Goal: Task Accomplishment & Management: Complete application form

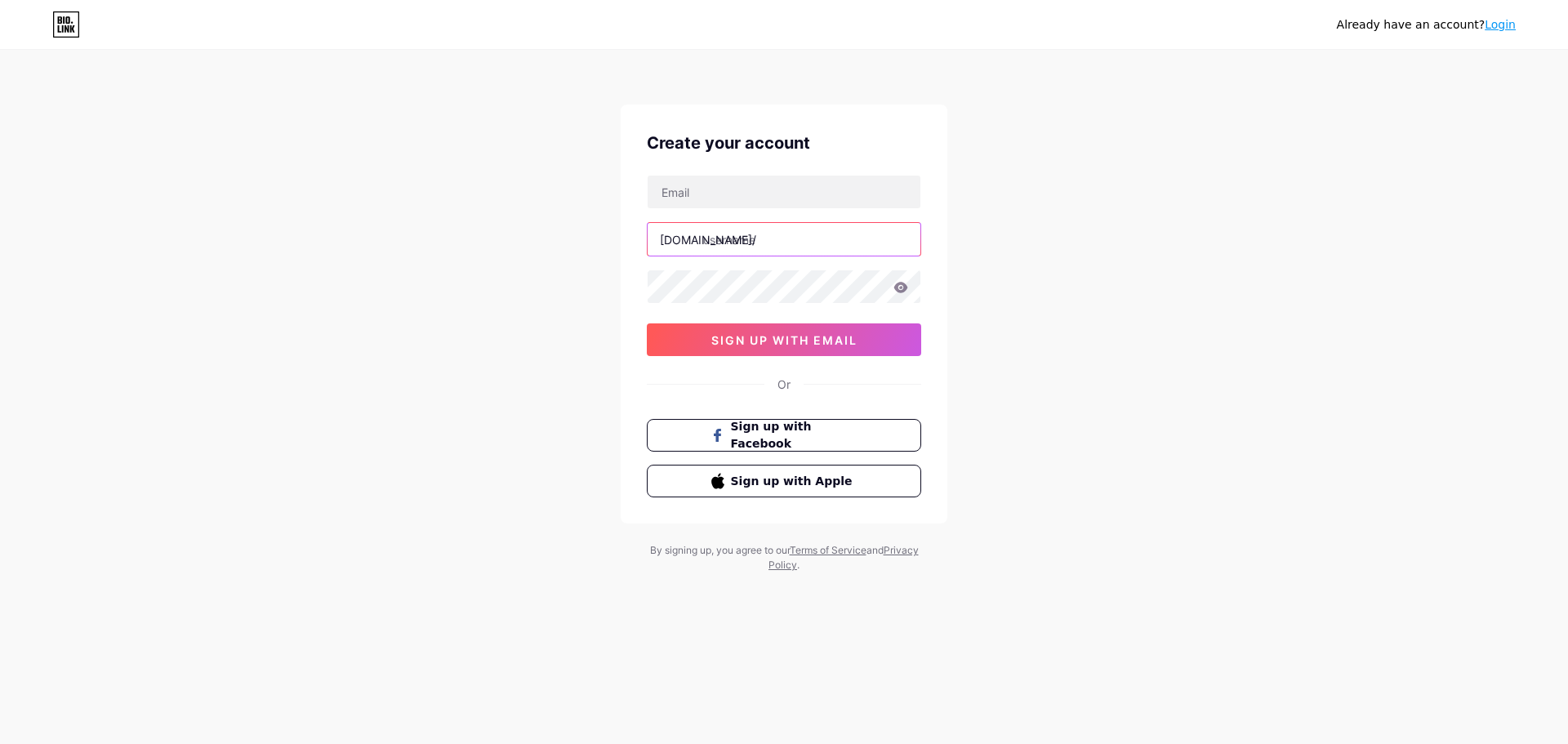
click at [746, 231] on input "text" at bounding box center [784, 239] width 273 height 32
click at [772, 204] on input "text" at bounding box center [784, 192] width 273 height 32
type input "[EMAIL_ADDRESS][DOMAIN_NAME]"
type input "verdypl"
click at [442, 261] on div "Already have an account? Login Create your account [EMAIL_ADDRESS][DOMAIN_NAME]…" at bounding box center [784, 312] width 1568 height 624
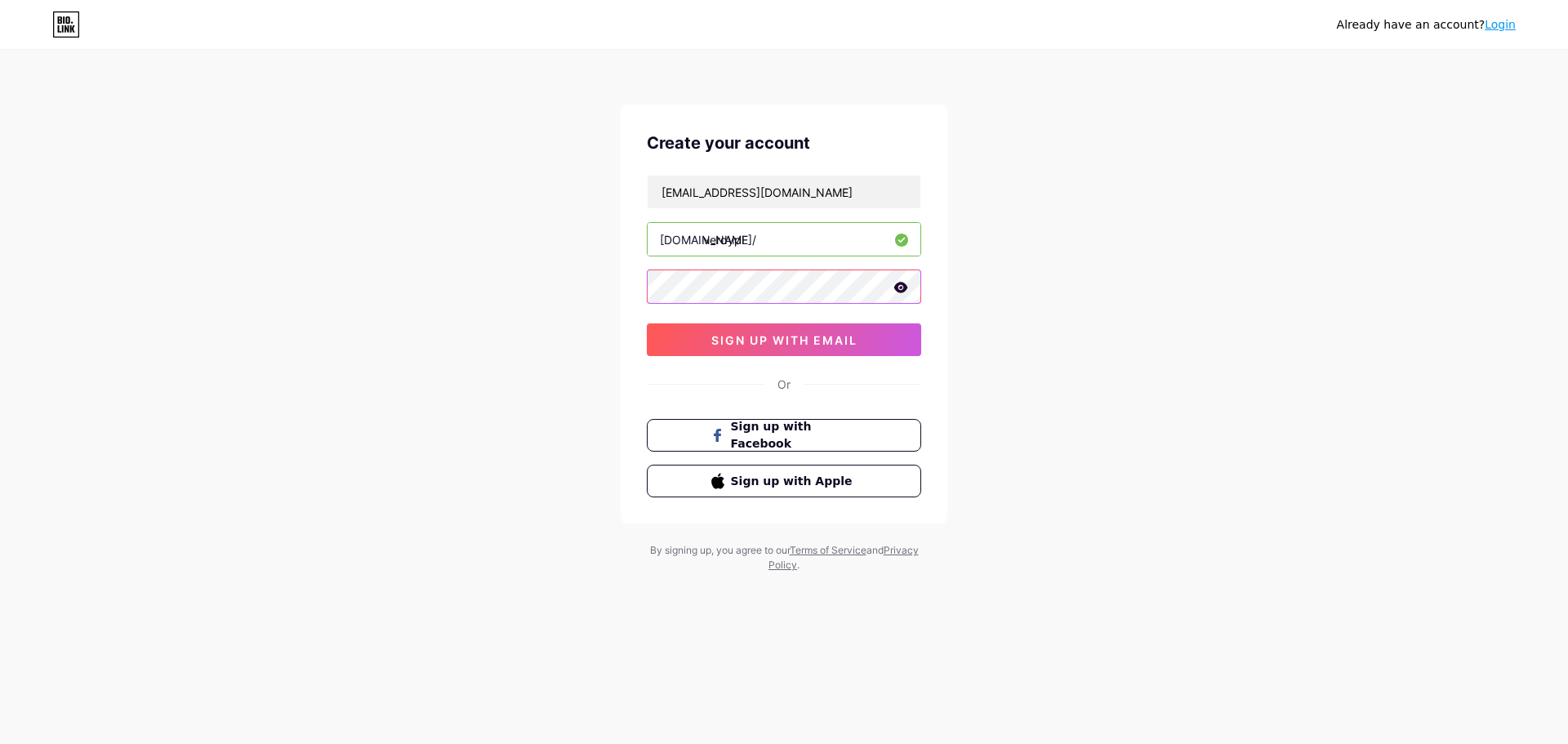
click at [441, 297] on div "Already have an account? Login Create your account [EMAIL_ADDRESS][DOMAIN_NAME]…" at bounding box center [784, 312] width 1568 height 624
click at [907, 289] on icon at bounding box center [901, 287] width 15 height 11
click at [842, 337] on span "sign up with email" at bounding box center [784, 340] width 146 height 14
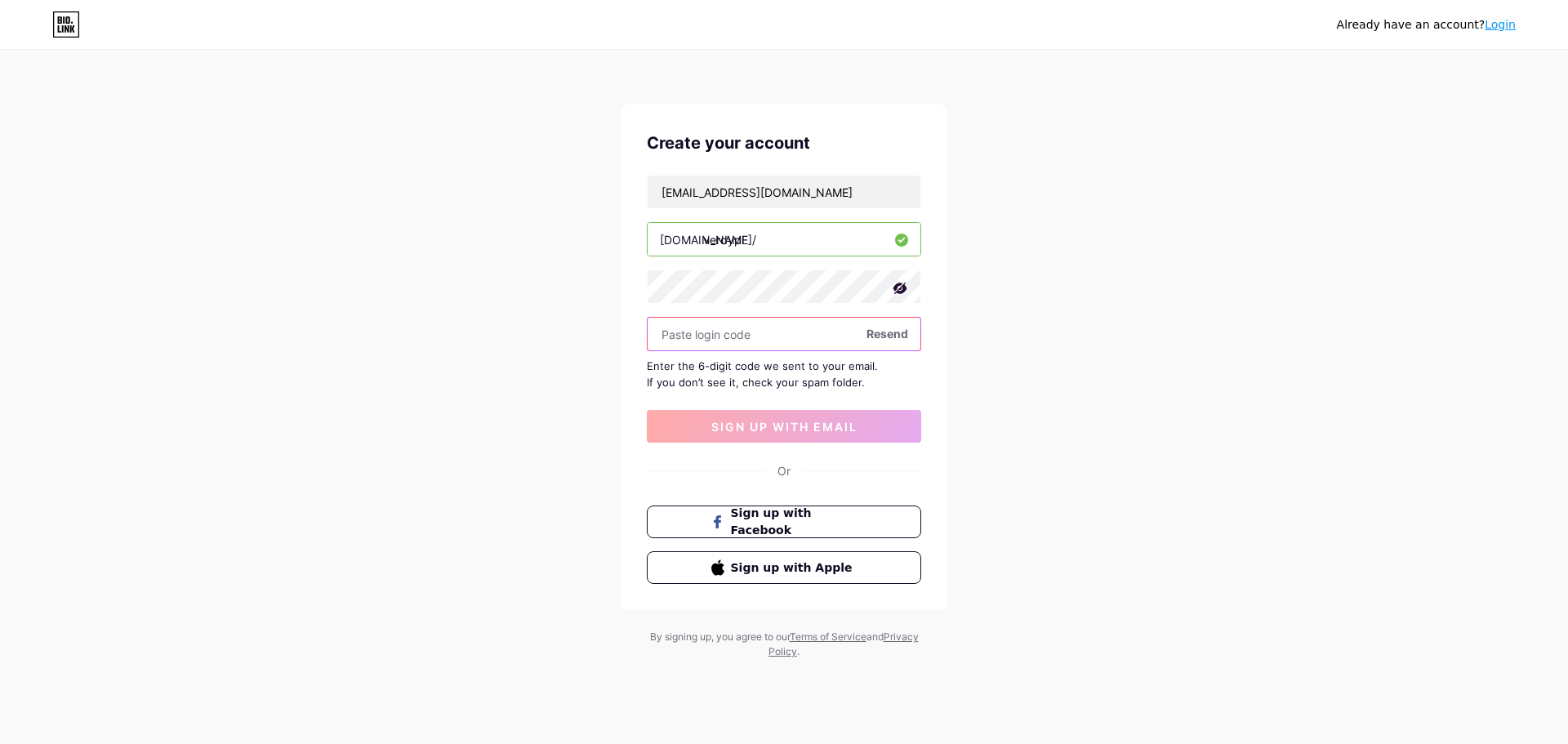
click at [782, 337] on input "text" at bounding box center [784, 334] width 273 height 32
paste input "609460"
type input "609460"
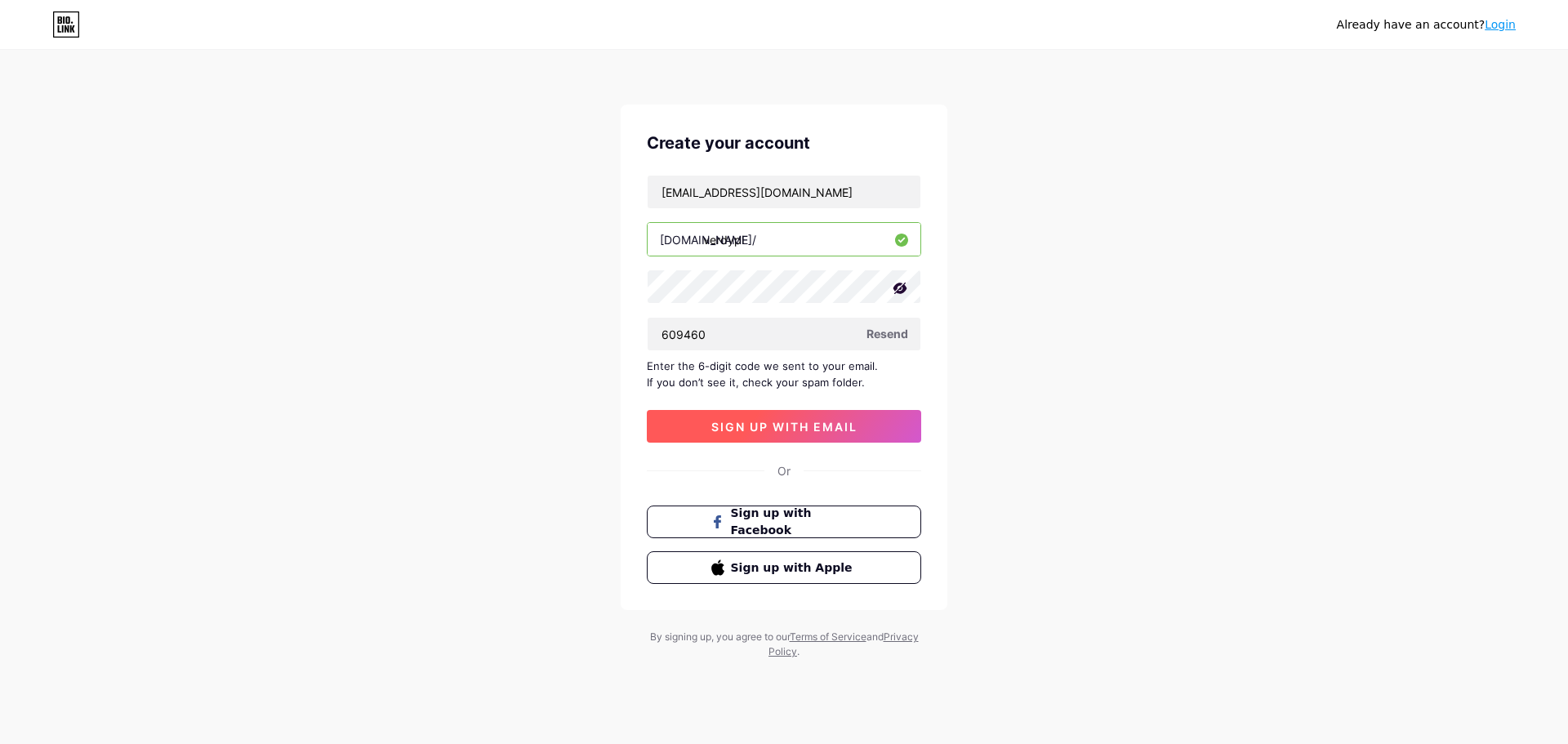
click at [767, 421] on span "sign up with email" at bounding box center [784, 426] width 146 height 14
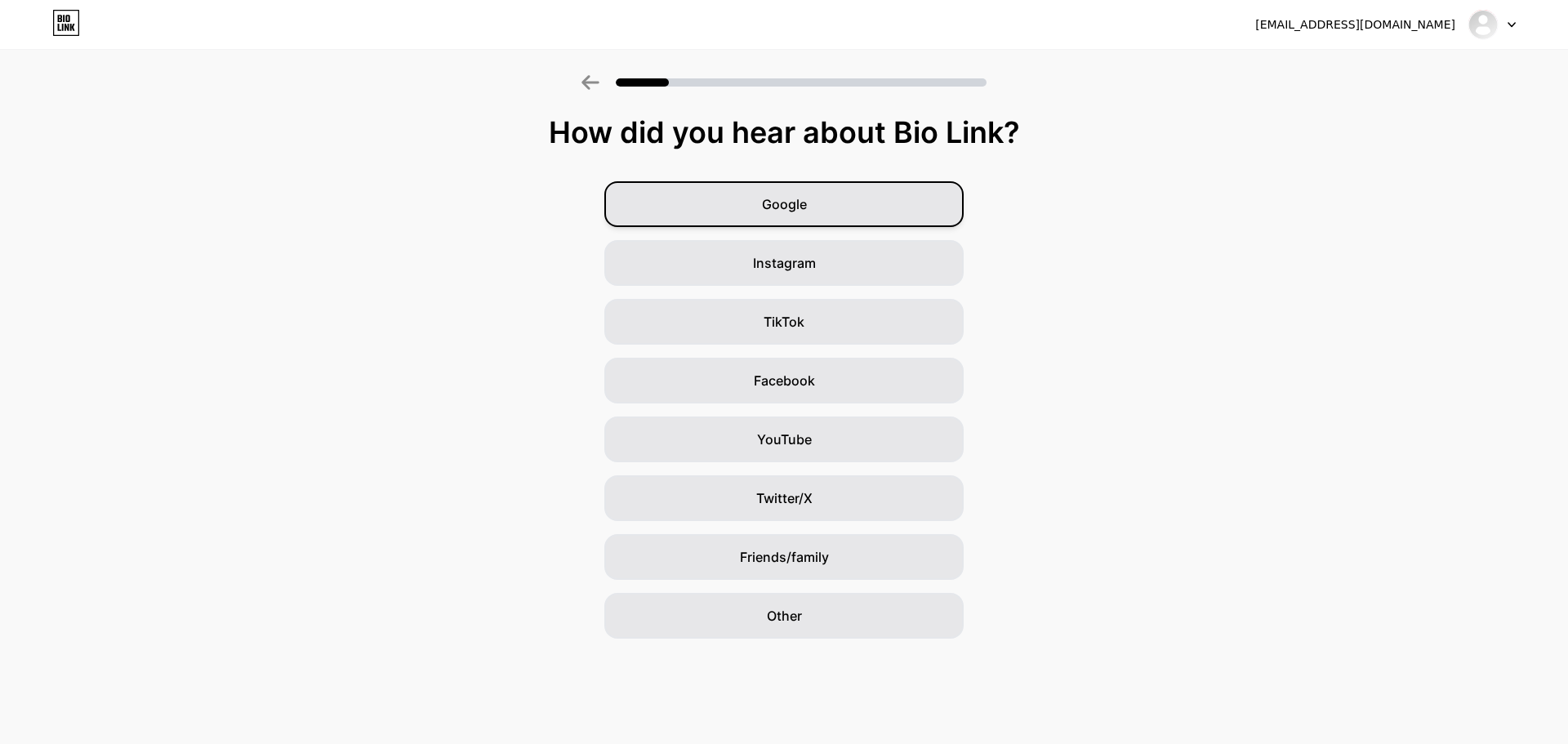
click at [803, 205] on span "Google" at bounding box center [784, 203] width 45 height 20
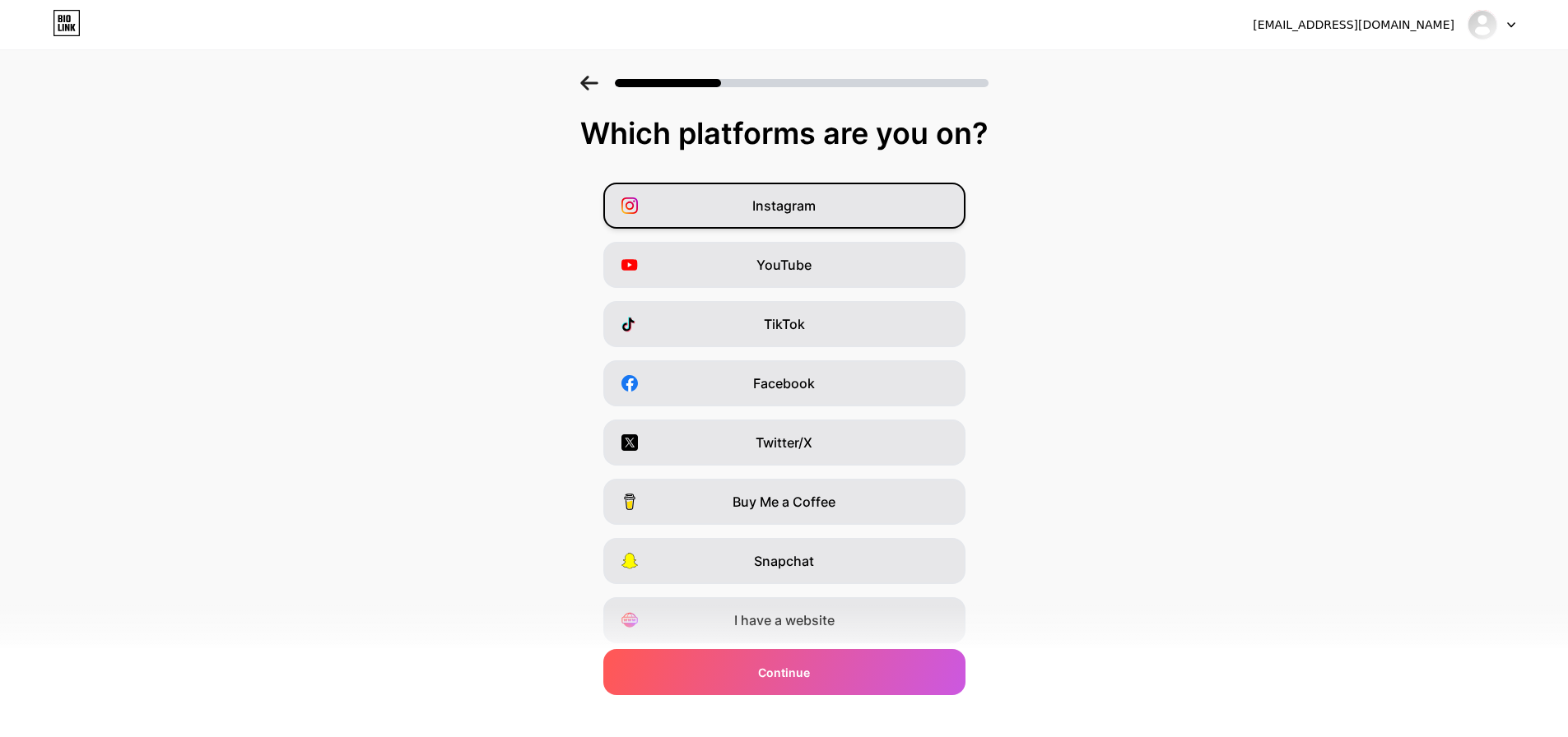
click at [792, 188] on div "Instagram" at bounding box center [784, 206] width 363 height 46
click at [826, 616] on span "I have a website" at bounding box center [784, 620] width 101 height 20
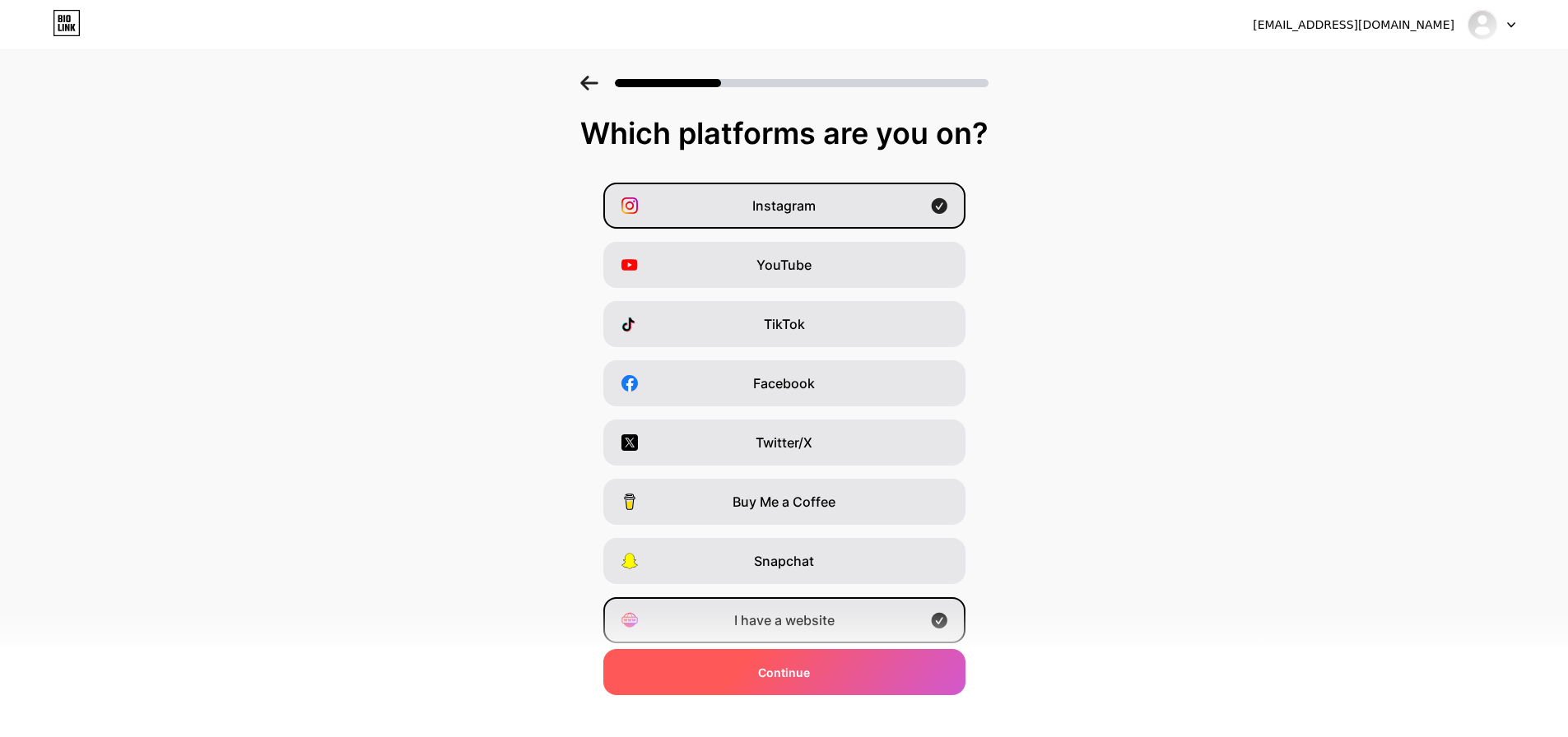
click at [833, 665] on div "Continue" at bounding box center [784, 672] width 363 height 46
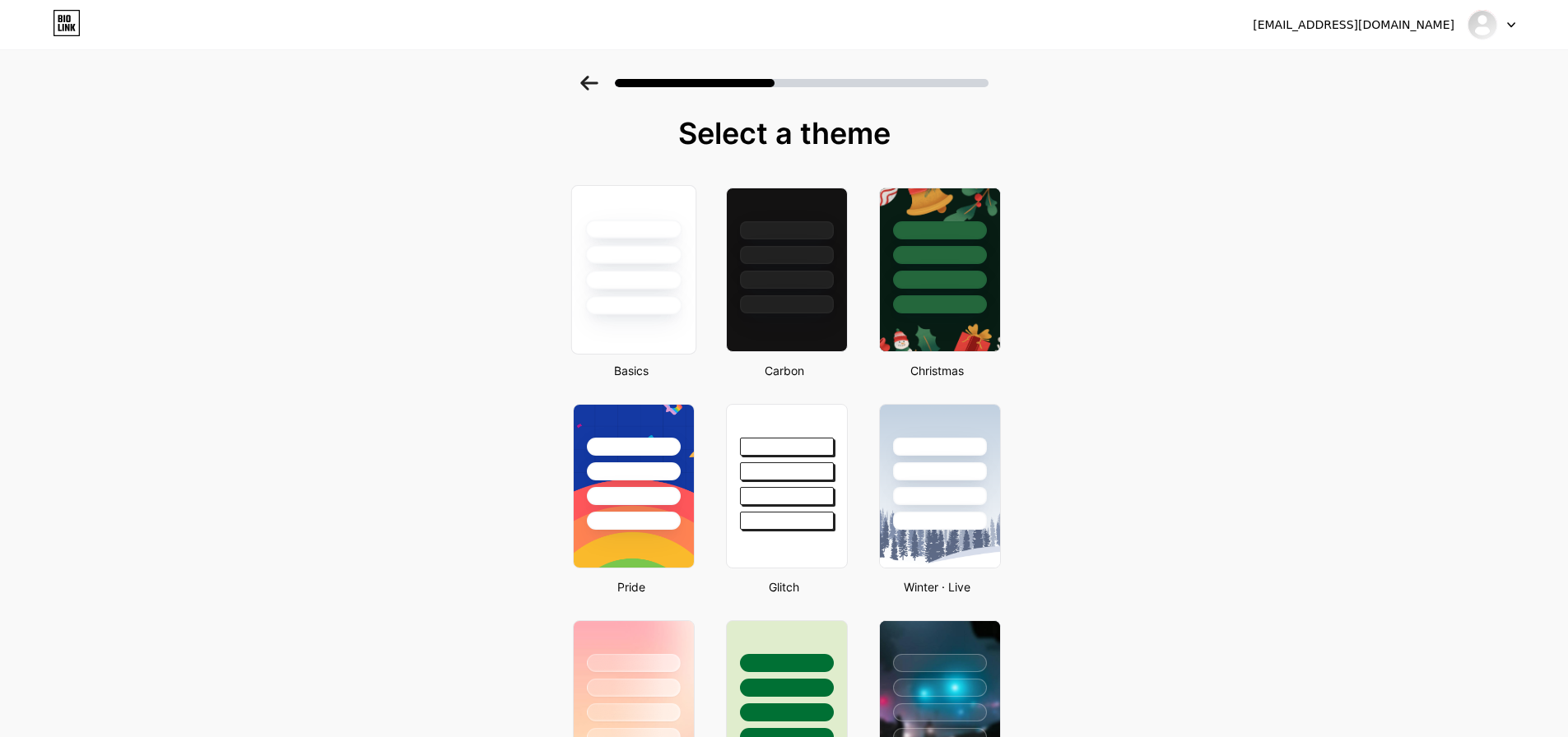
click at [671, 334] on div at bounding box center [632, 269] width 125 height 170
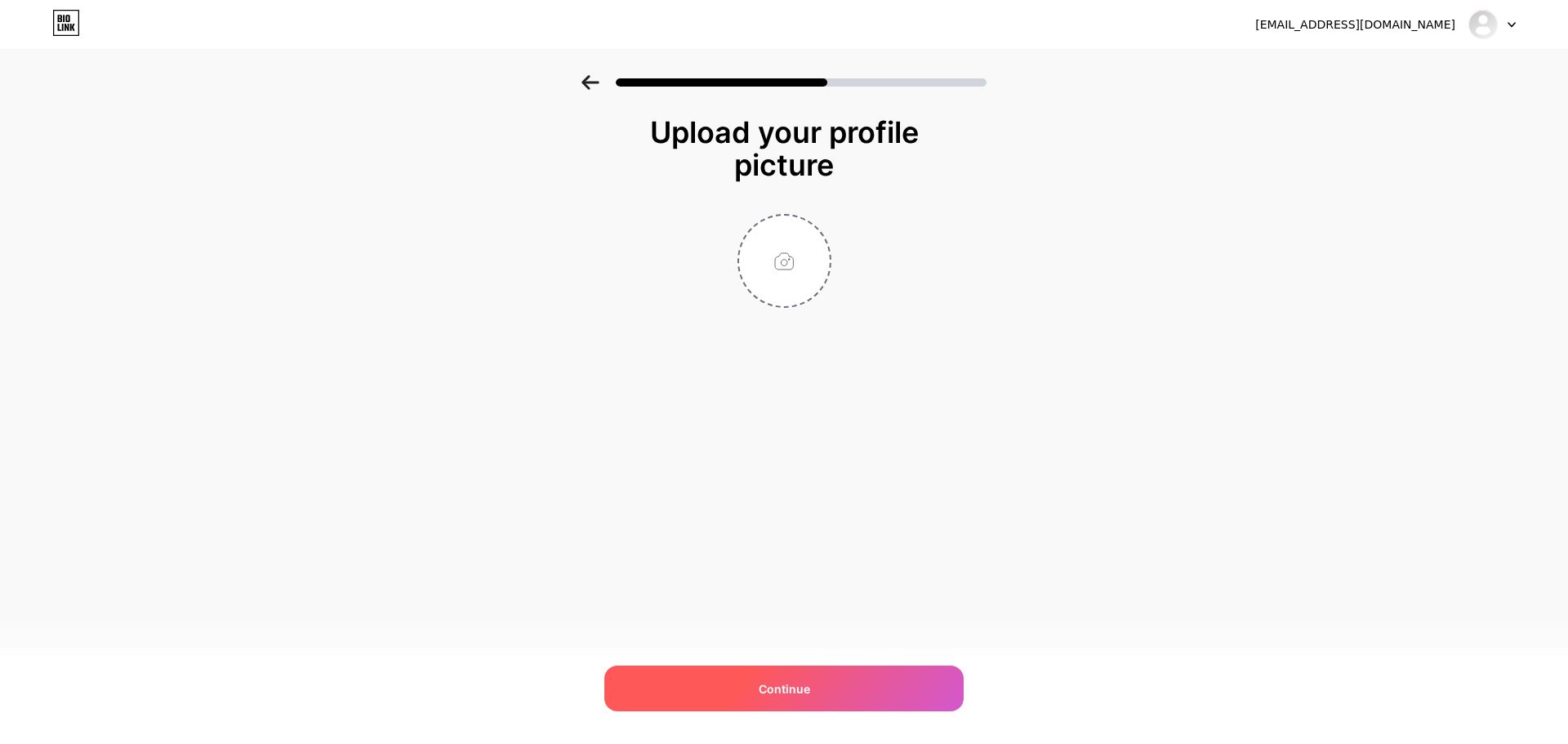
click at [805, 692] on span "Continue" at bounding box center [784, 688] width 51 height 17
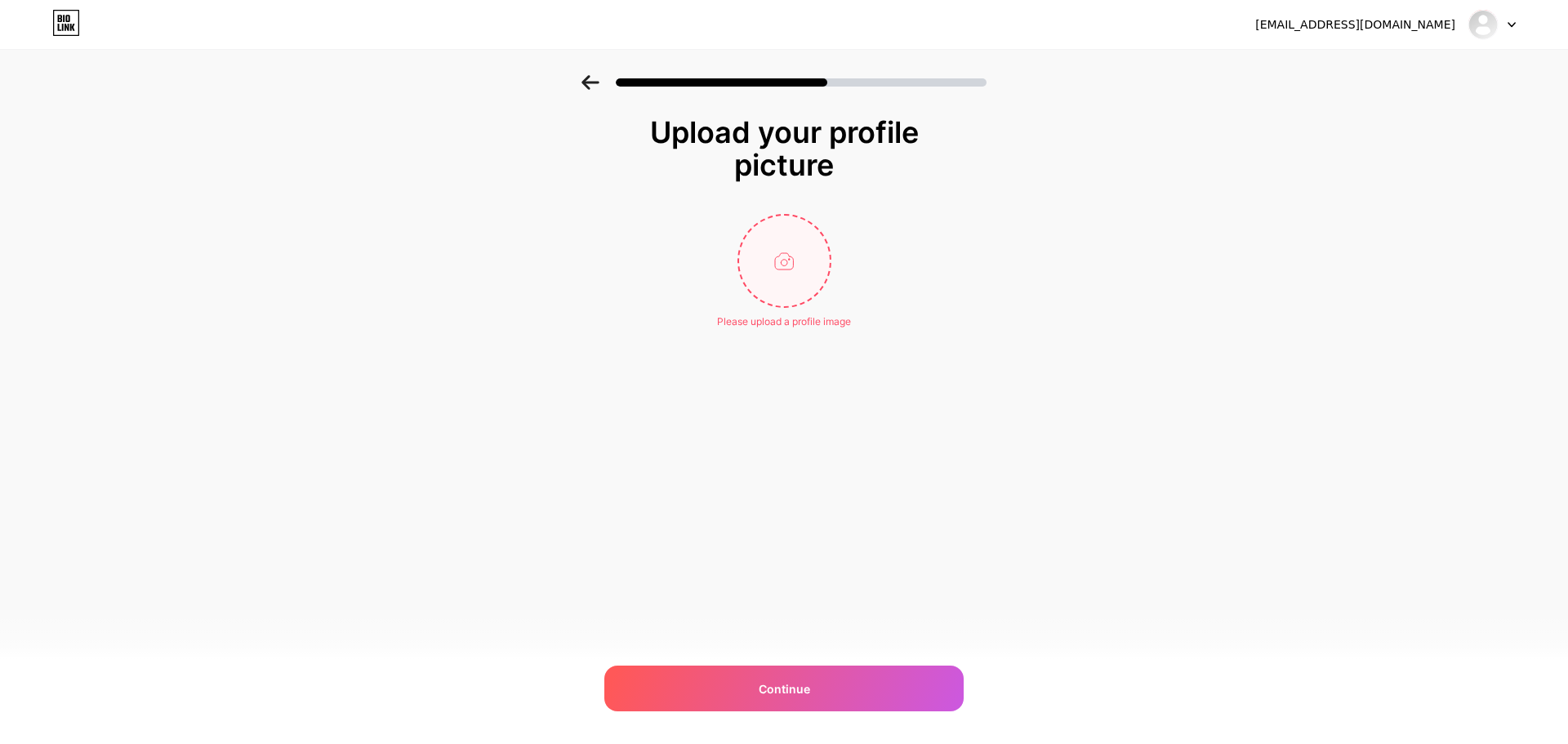
click at [791, 233] on input "file" at bounding box center [784, 261] width 91 height 91
type input "C:\fakepath\artworks-000495860700-pbbm9t-t500x500.jpg"
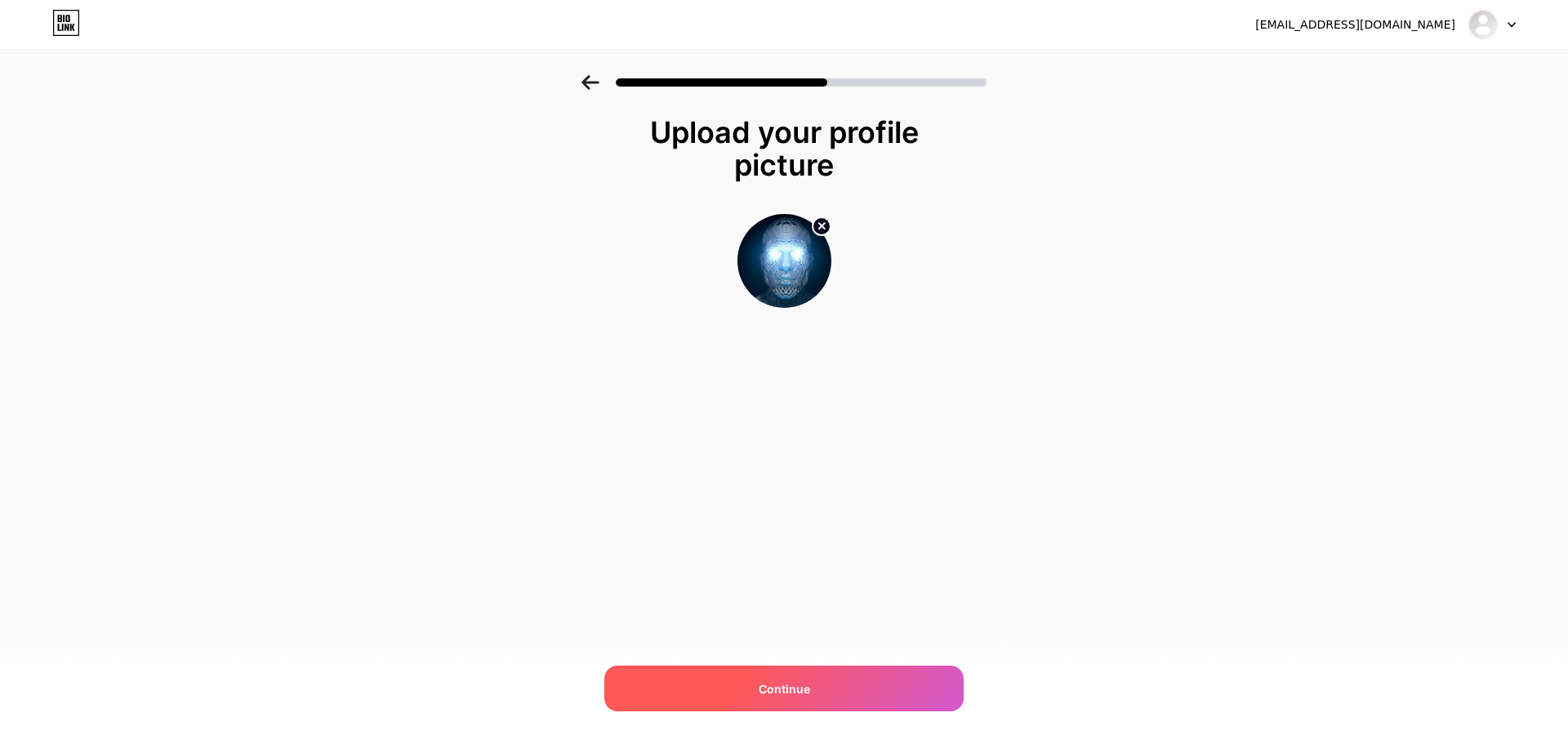
click at [791, 690] on span "Continue" at bounding box center [784, 688] width 51 height 17
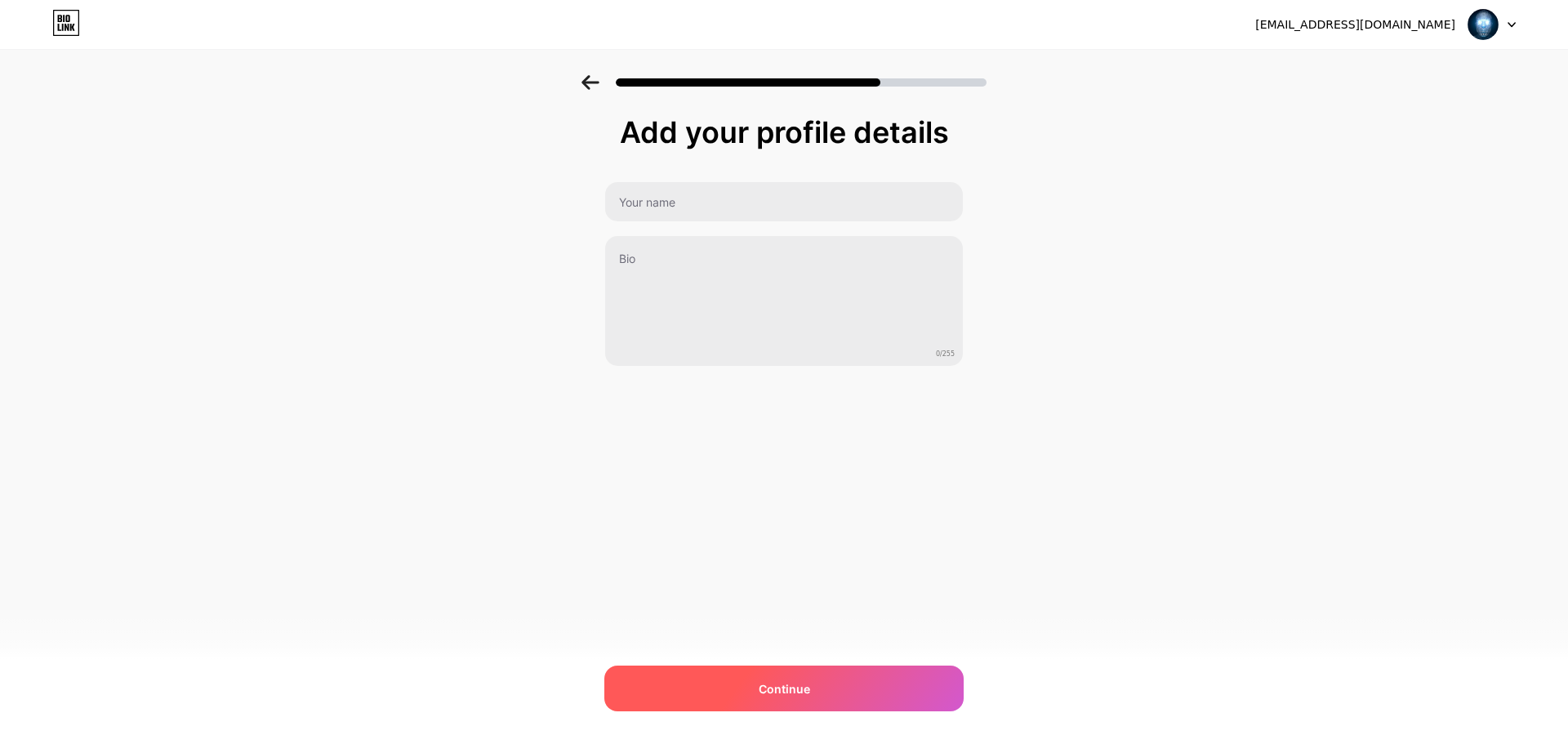
click at [795, 675] on div "Continue" at bounding box center [784, 688] width 360 height 46
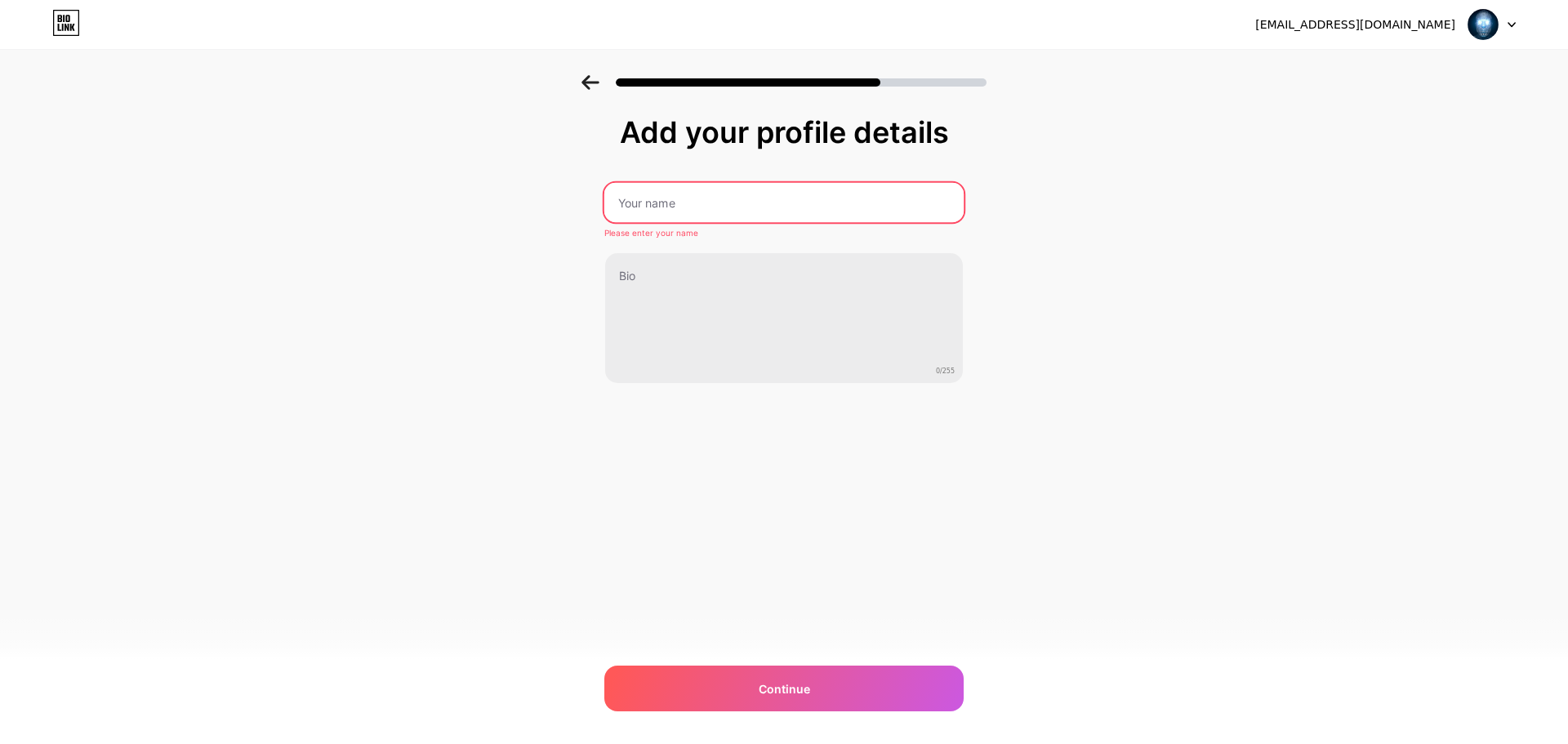
click at [728, 196] on input "text" at bounding box center [784, 202] width 360 height 39
type input "Verdy"
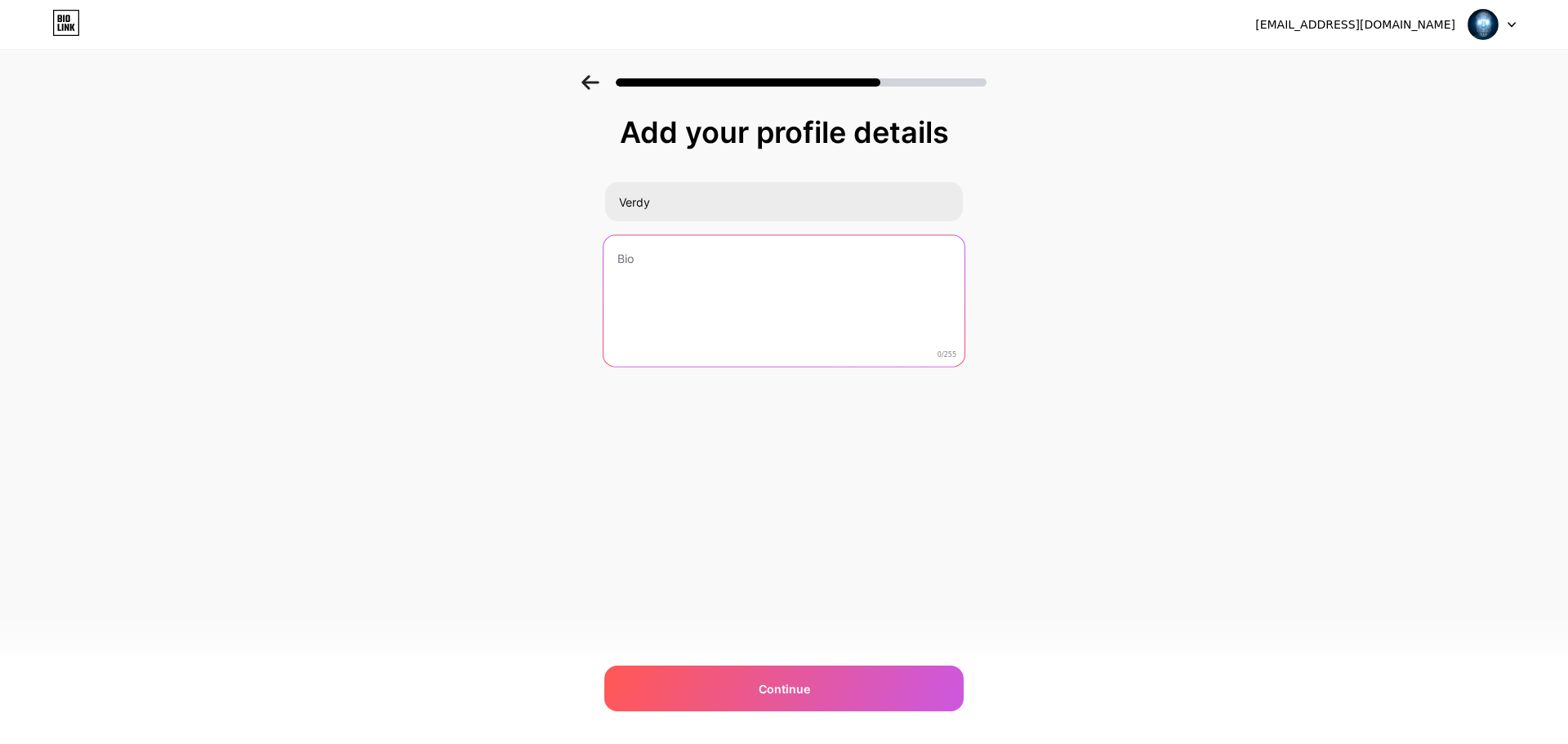
click at [725, 294] on textarea at bounding box center [784, 302] width 361 height 133
type textarea "test"
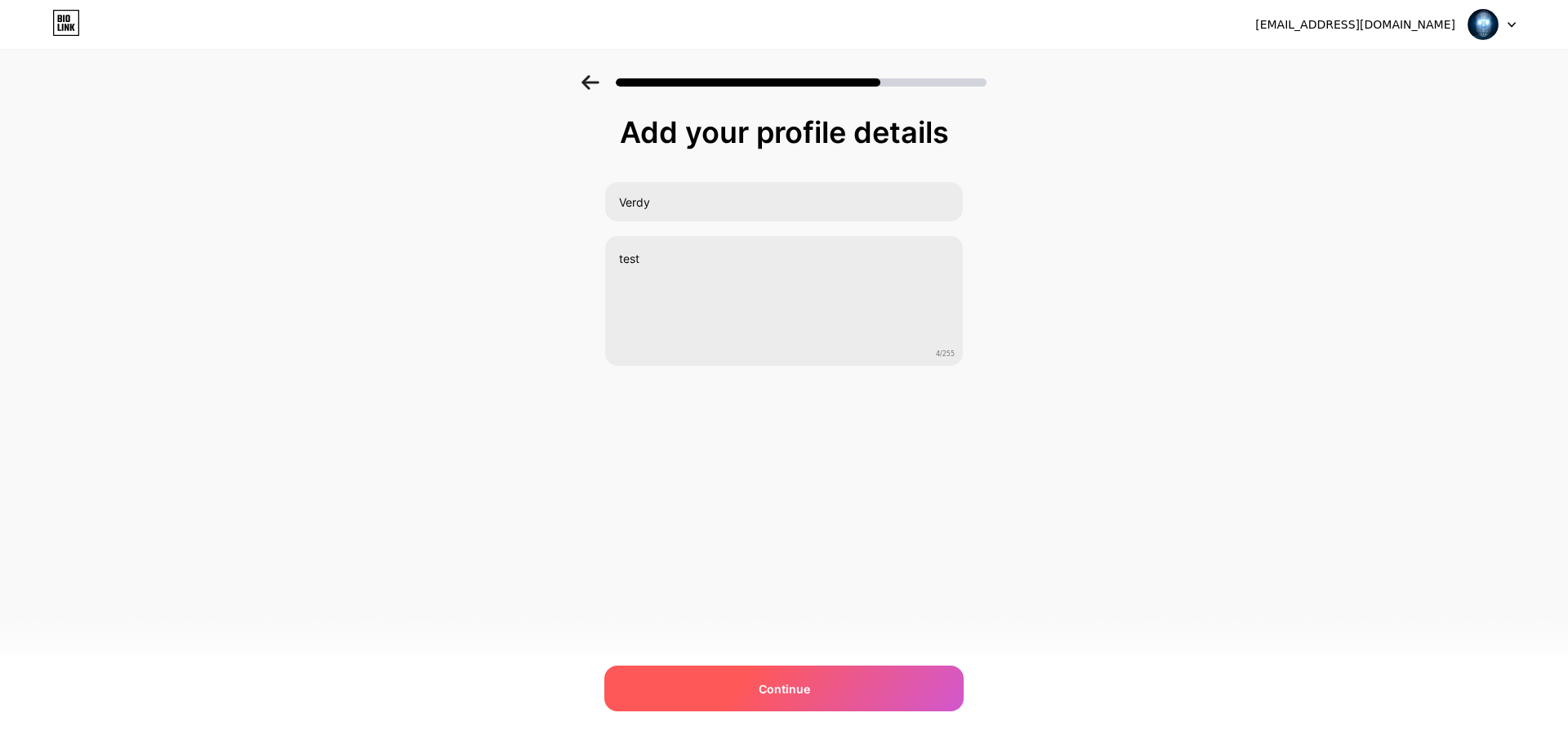
click at [801, 680] on span "Continue" at bounding box center [784, 688] width 51 height 17
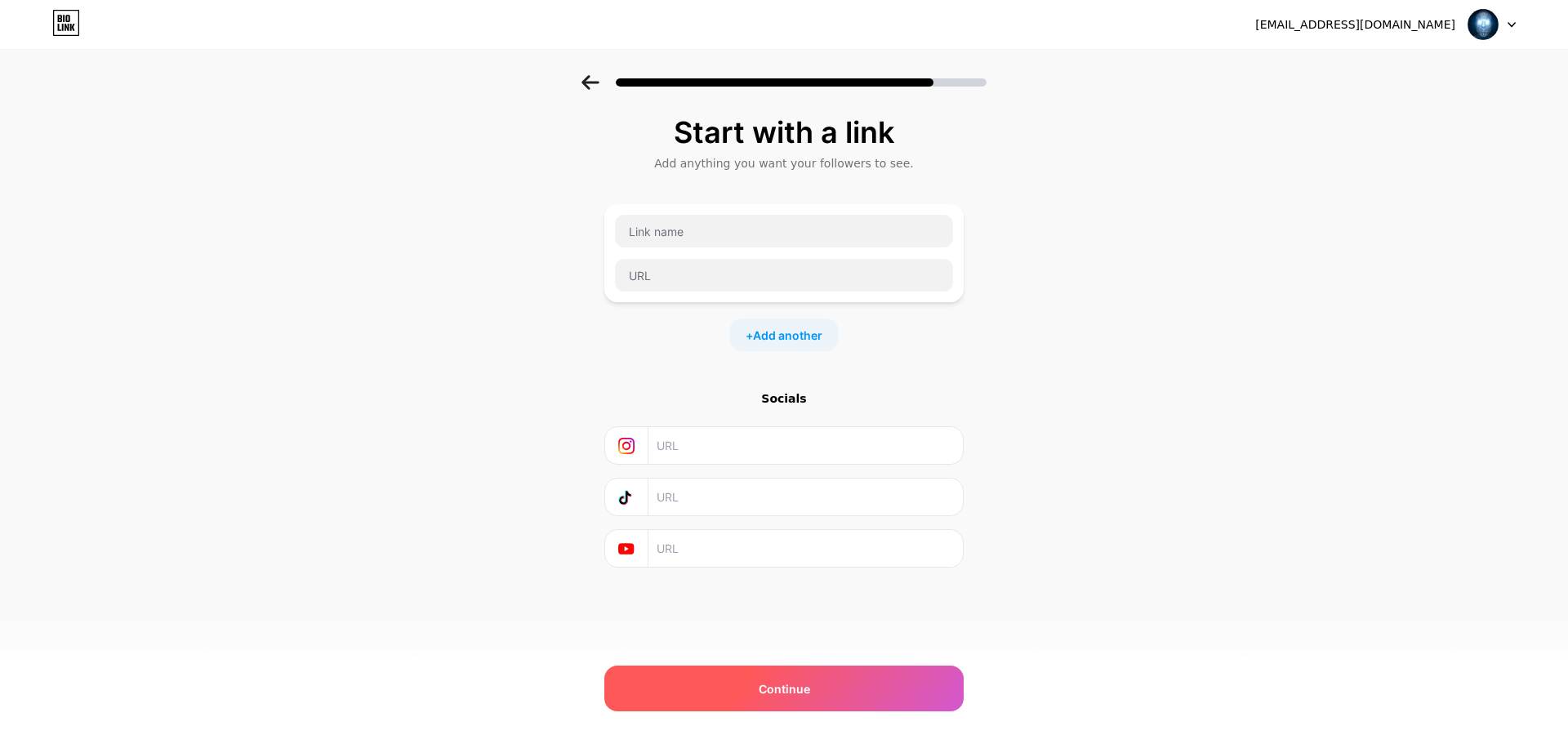
click at [827, 670] on div "Continue" at bounding box center [784, 688] width 360 height 46
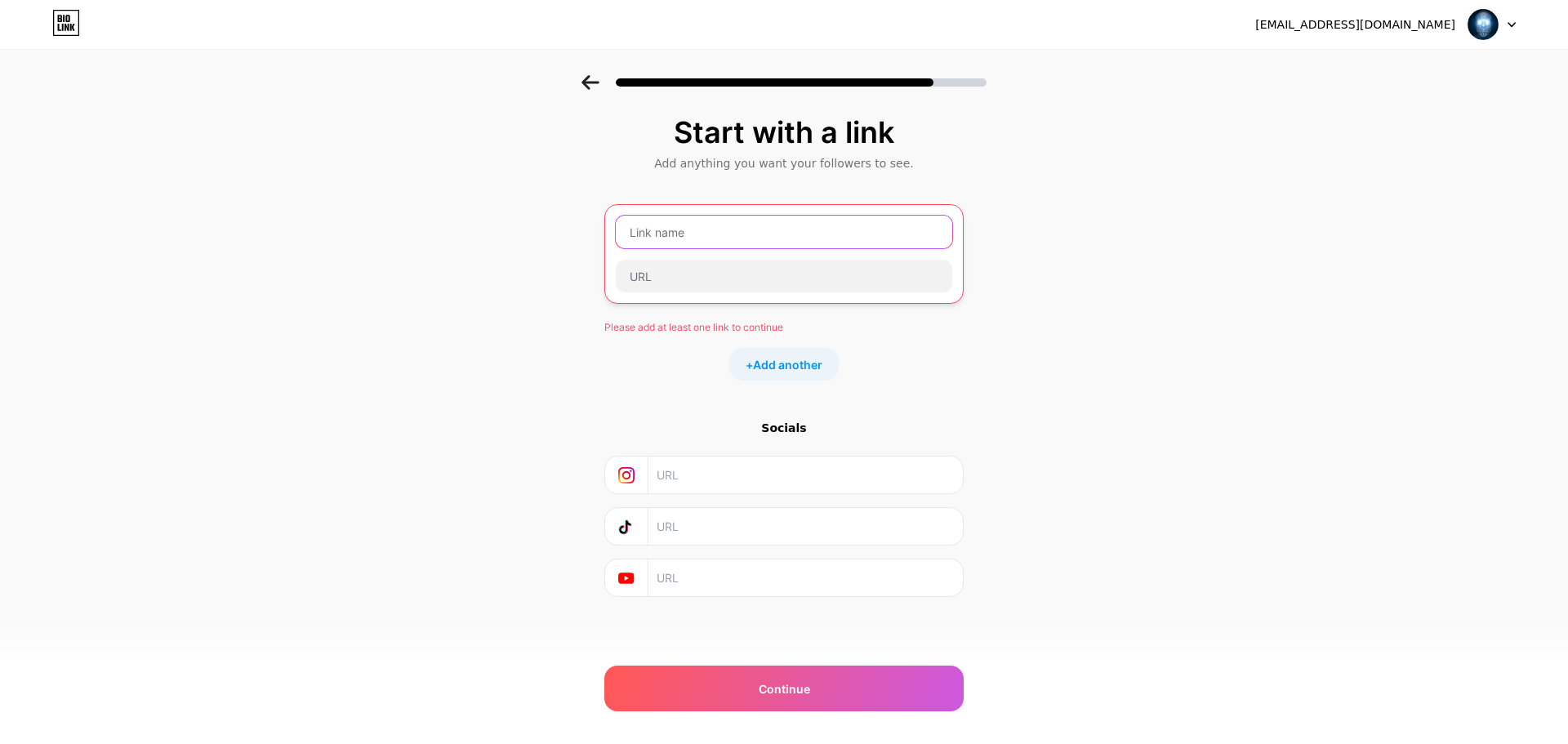
click at [702, 222] on input "text" at bounding box center [784, 231] width 337 height 32
click at [1489, 26] on img at bounding box center [1483, 25] width 31 height 31
click at [251, 152] on div "Start with a link Add anything you want your followers to see. Please add at le…" at bounding box center [784, 377] width 1568 height 603
click at [705, 231] on input "text" at bounding box center [784, 231] width 337 height 32
click at [755, 234] on input "text" at bounding box center [784, 231] width 337 height 32
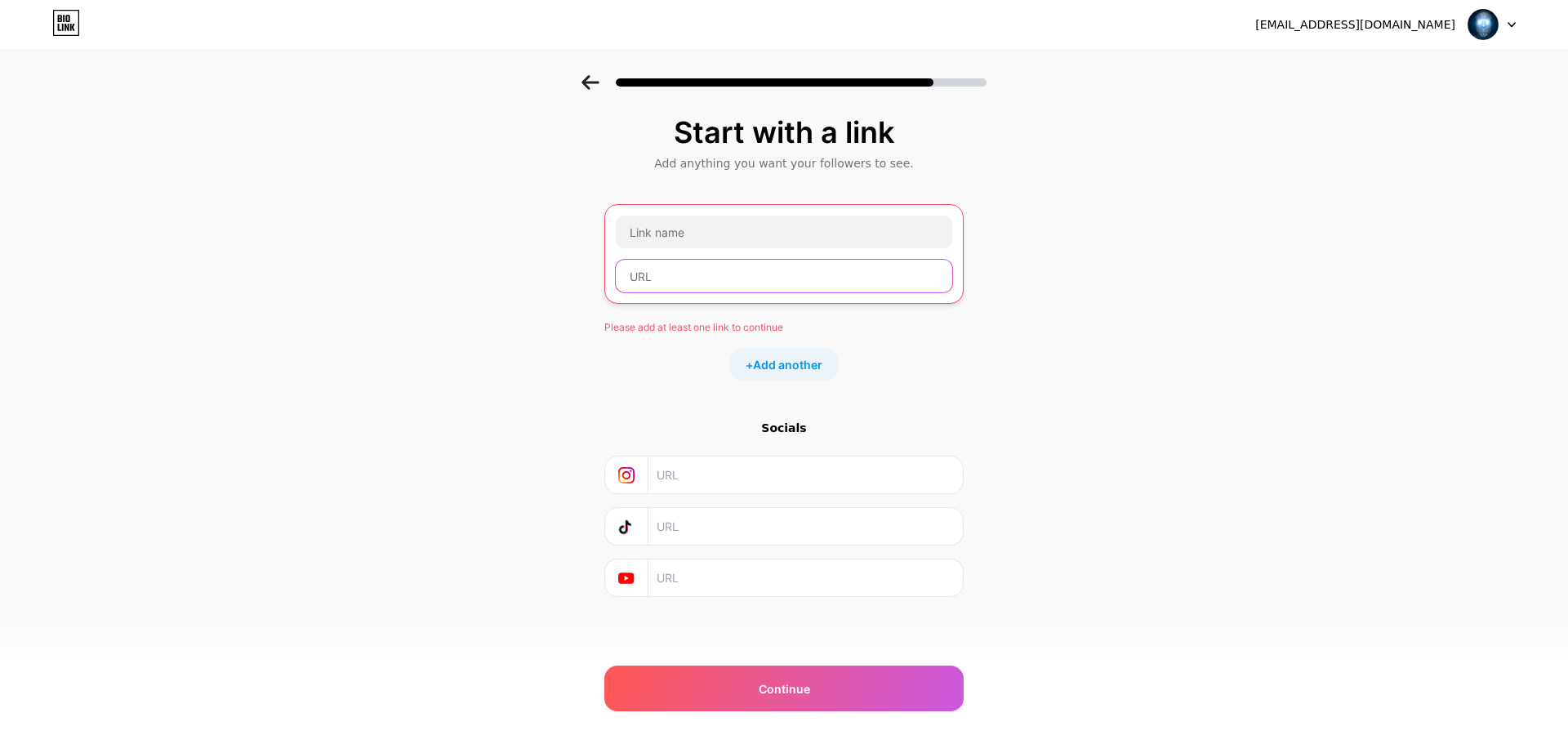
click at [717, 282] on input "text" at bounding box center [784, 276] width 337 height 32
paste input "[URL][DOMAIN_NAME]"
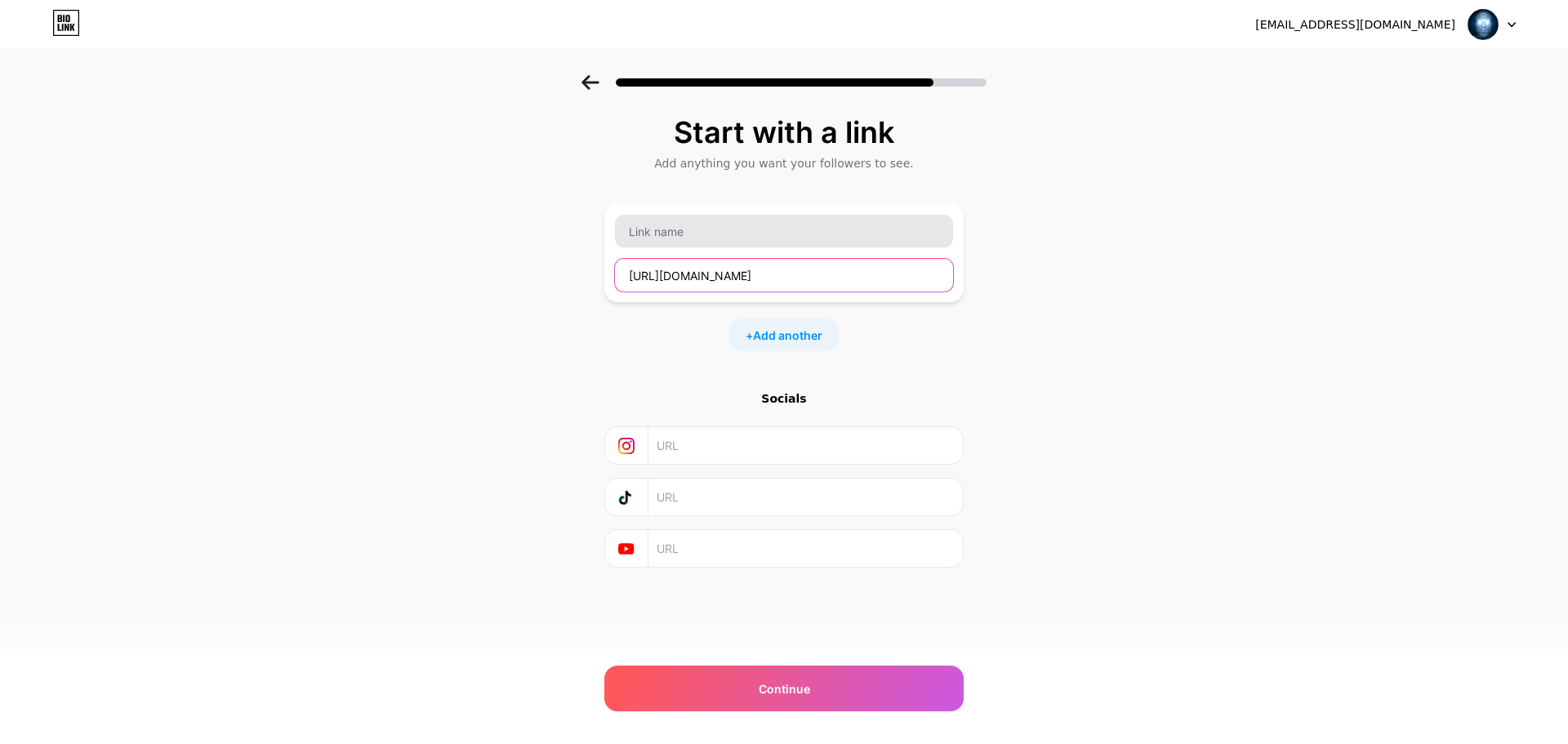
type input "[URL][DOMAIN_NAME]"
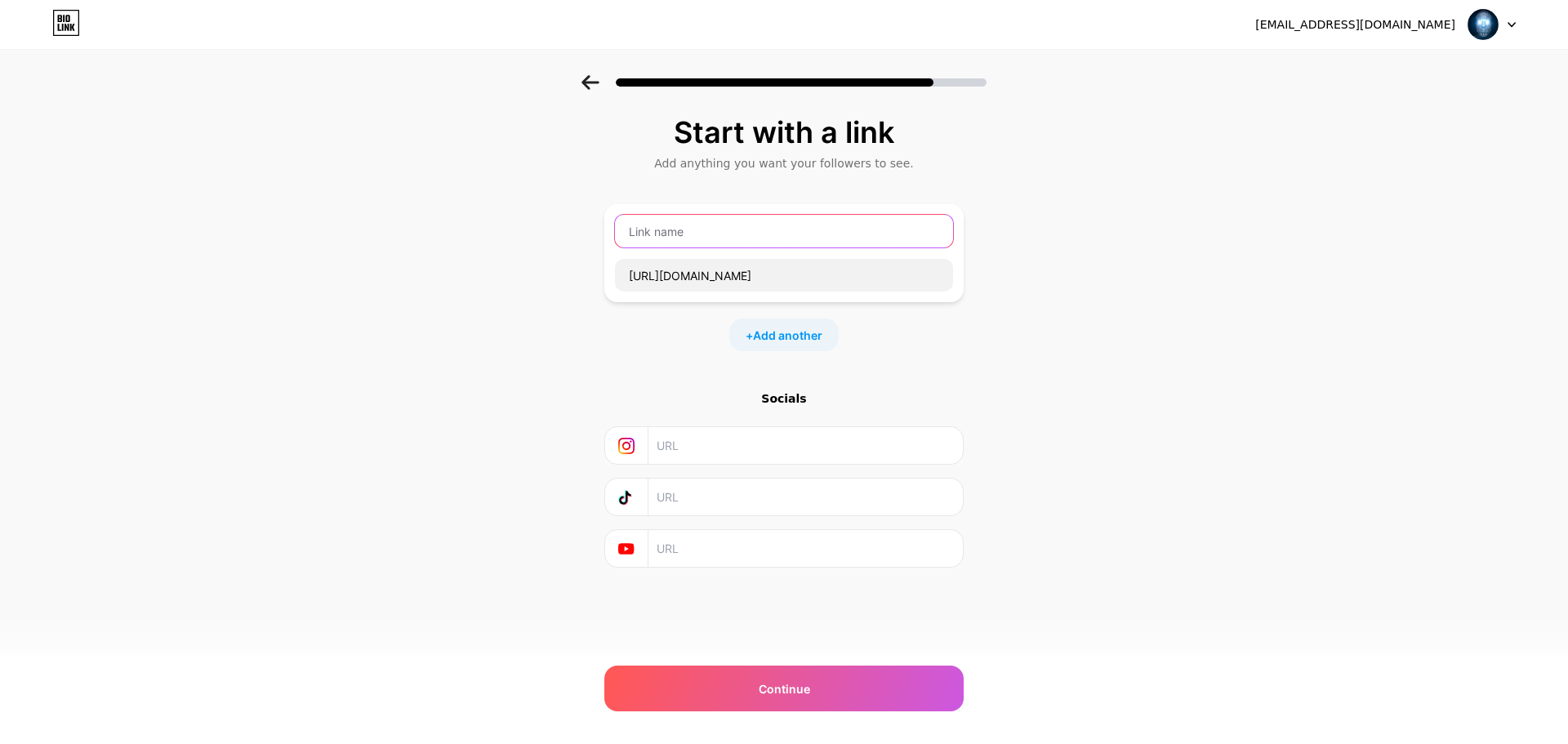
click at [726, 235] on input "text" at bounding box center [784, 231] width 338 height 32
type input "test"
click at [797, 650] on div "[EMAIL_ADDRESS][DOMAIN_NAME] Logout Link Copied Start with a link Add anything …" at bounding box center [784, 372] width 1568 height 744
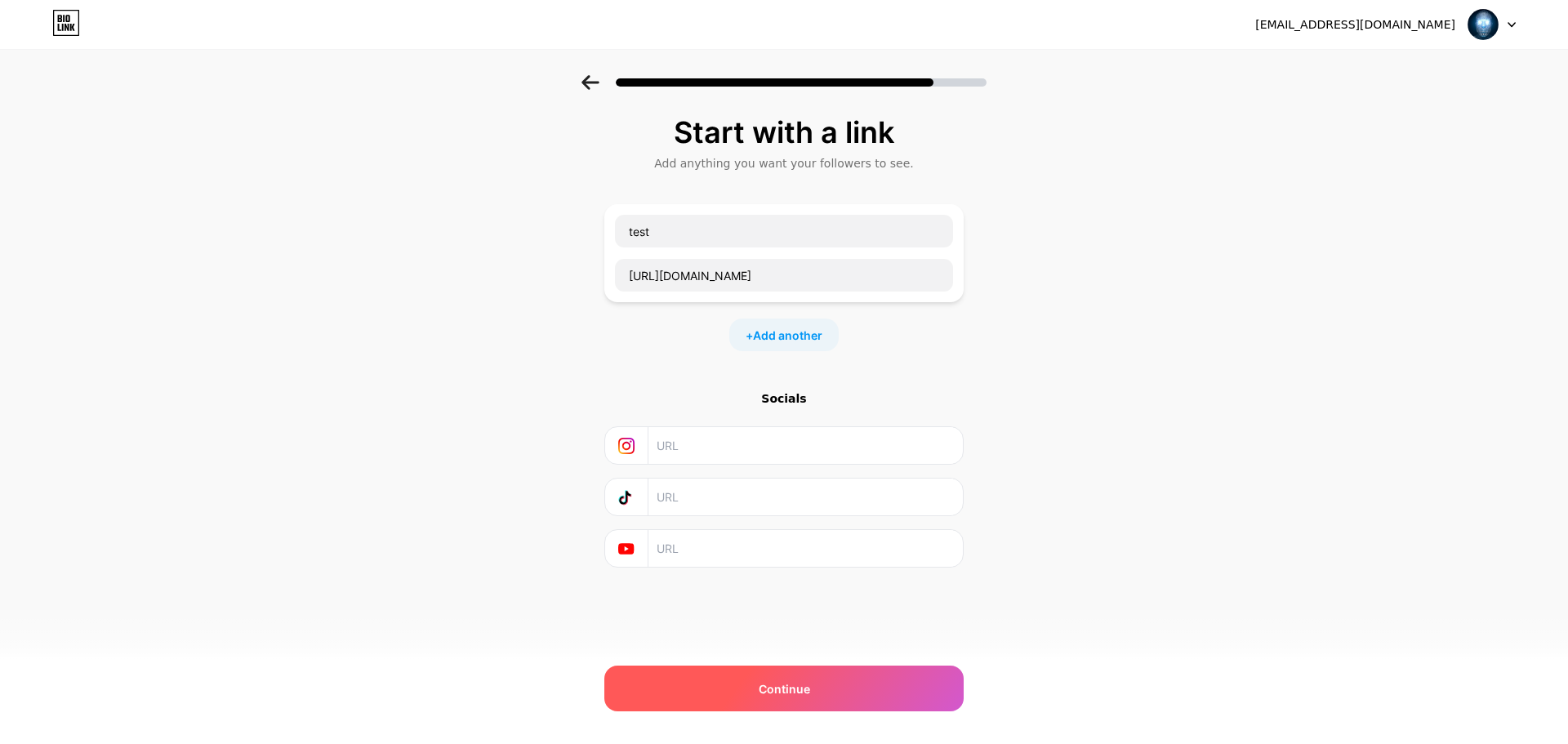
click at [811, 679] on div "Continue" at bounding box center [784, 688] width 360 height 46
click at [821, 677] on div "Continue" at bounding box center [784, 688] width 360 height 46
click at [793, 620] on div "Start with a link Add anything you want your followers to see. test [URL][DOMAI…" at bounding box center [784, 383] width 360 height 533
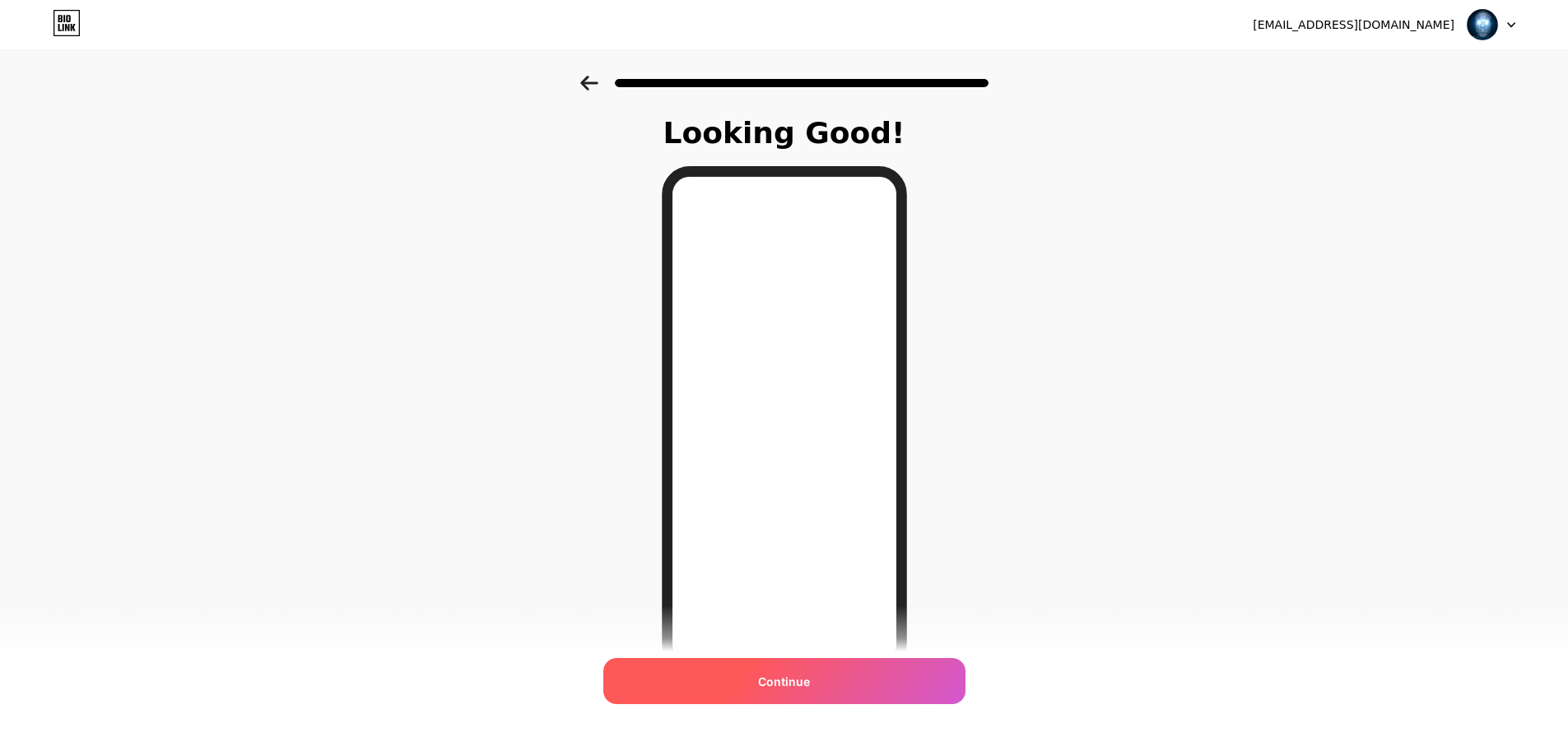
click at [797, 679] on span "Continue" at bounding box center [784, 682] width 52 height 17
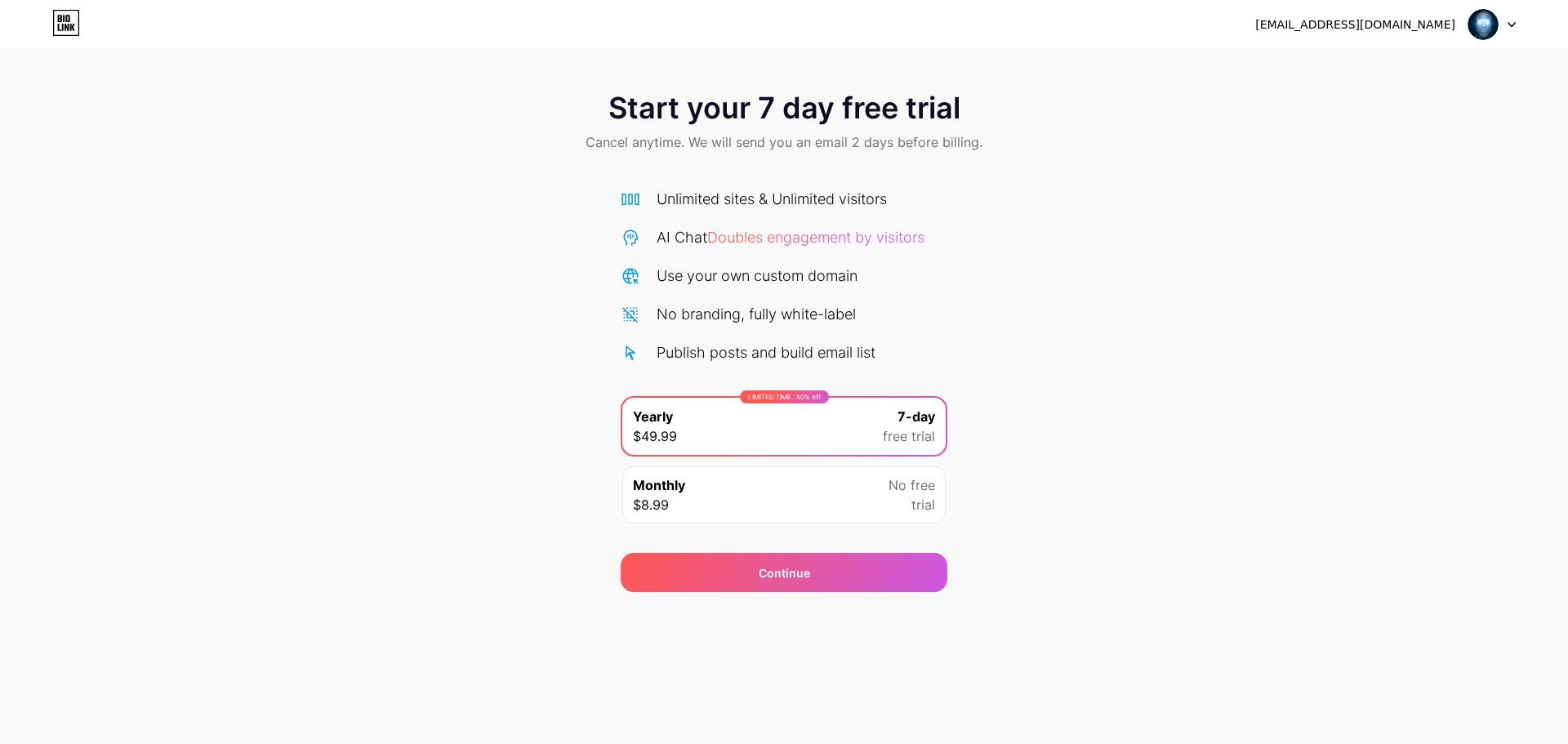
click at [737, 495] on div "Monthly $8.99 No free trial" at bounding box center [784, 495] width 324 height 57
click at [68, 23] on icon at bounding box center [66, 22] width 27 height 26
click at [1496, 21] on img at bounding box center [1483, 25] width 31 height 31
click at [1381, 66] on li "Logout" at bounding box center [1413, 67] width 203 height 44
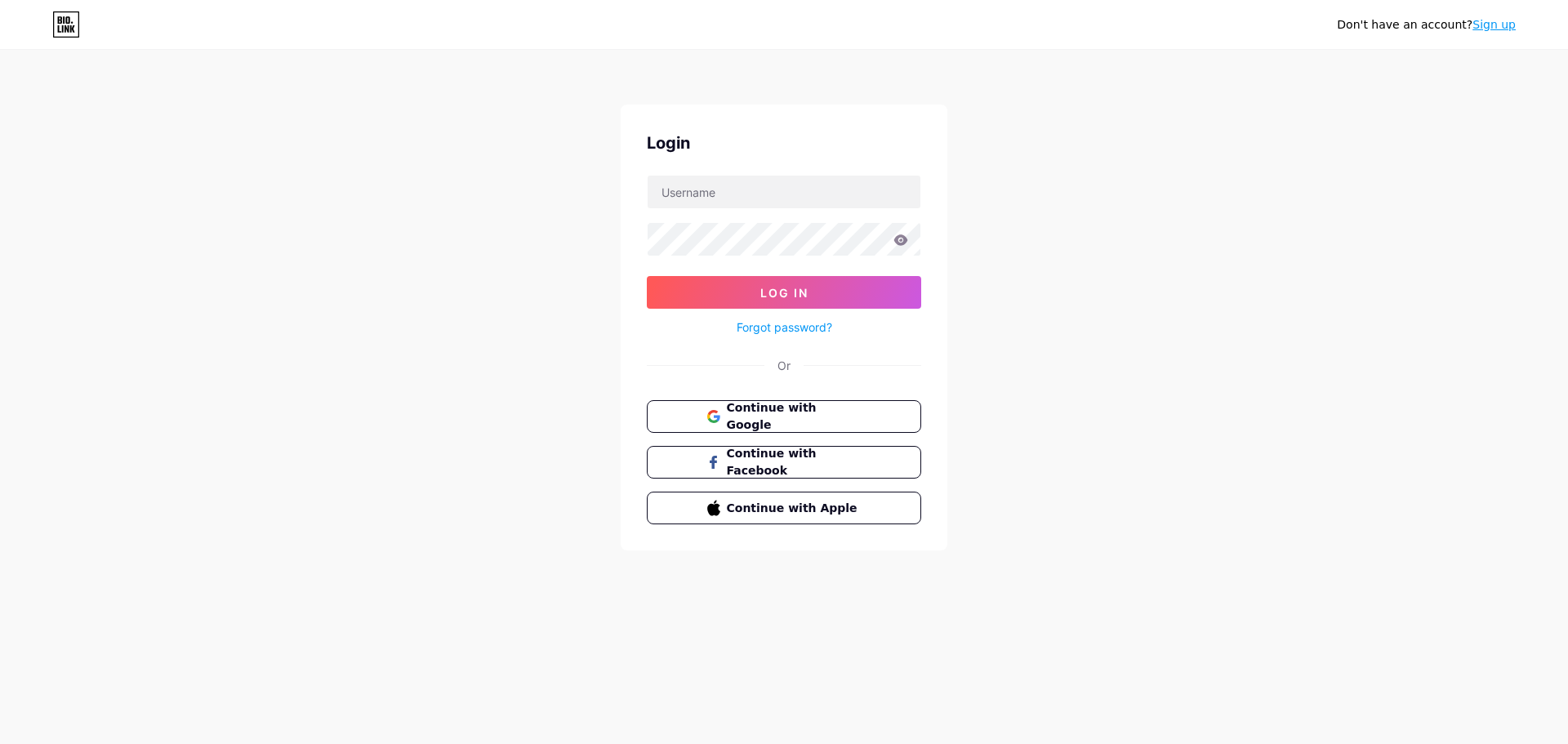
click at [1495, 28] on link "Sign up" at bounding box center [1494, 24] width 44 height 13
click at [63, 22] on icon at bounding box center [66, 24] width 27 height 26
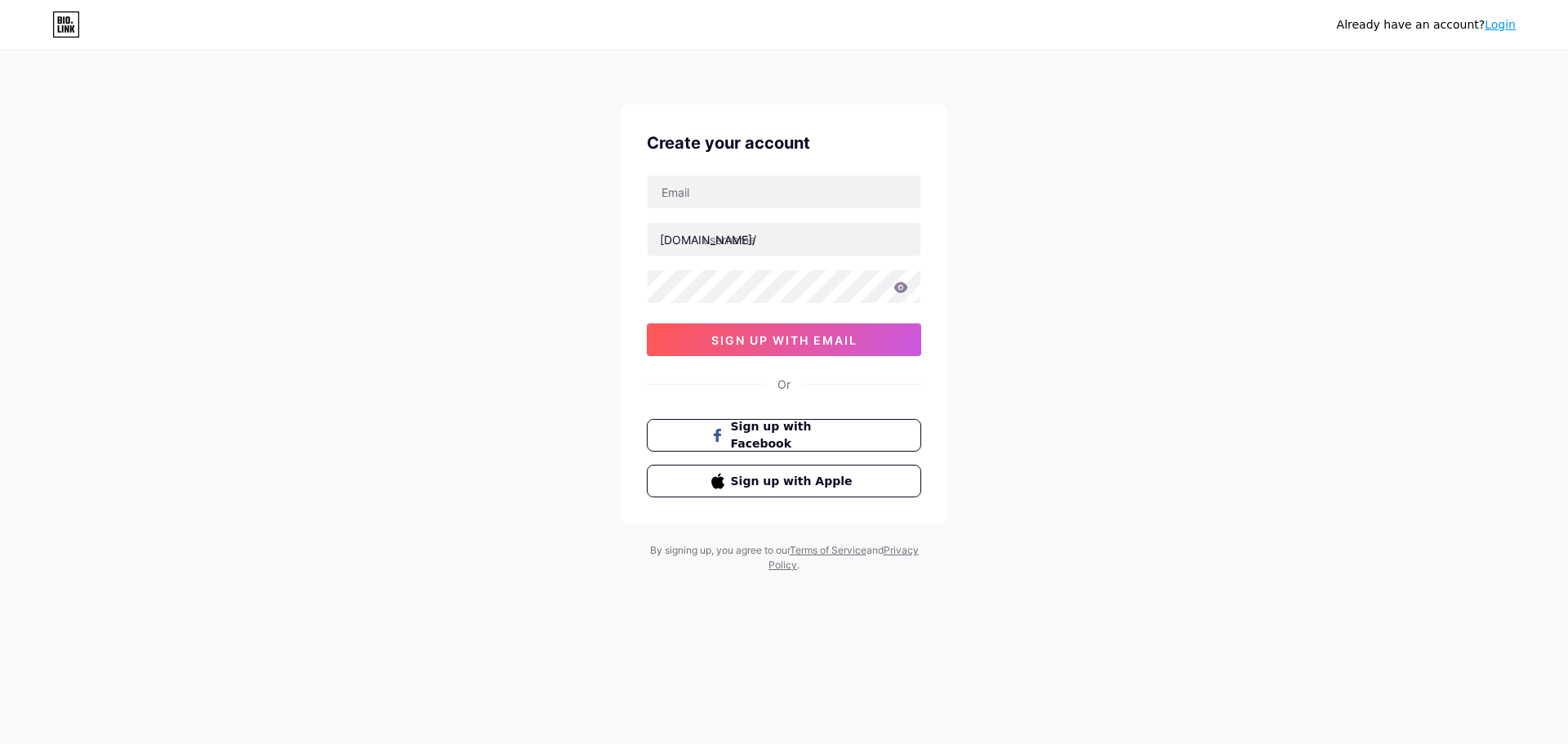
click at [1498, 26] on link "Login" at bounding box center [1500, 24] width 31 height 13
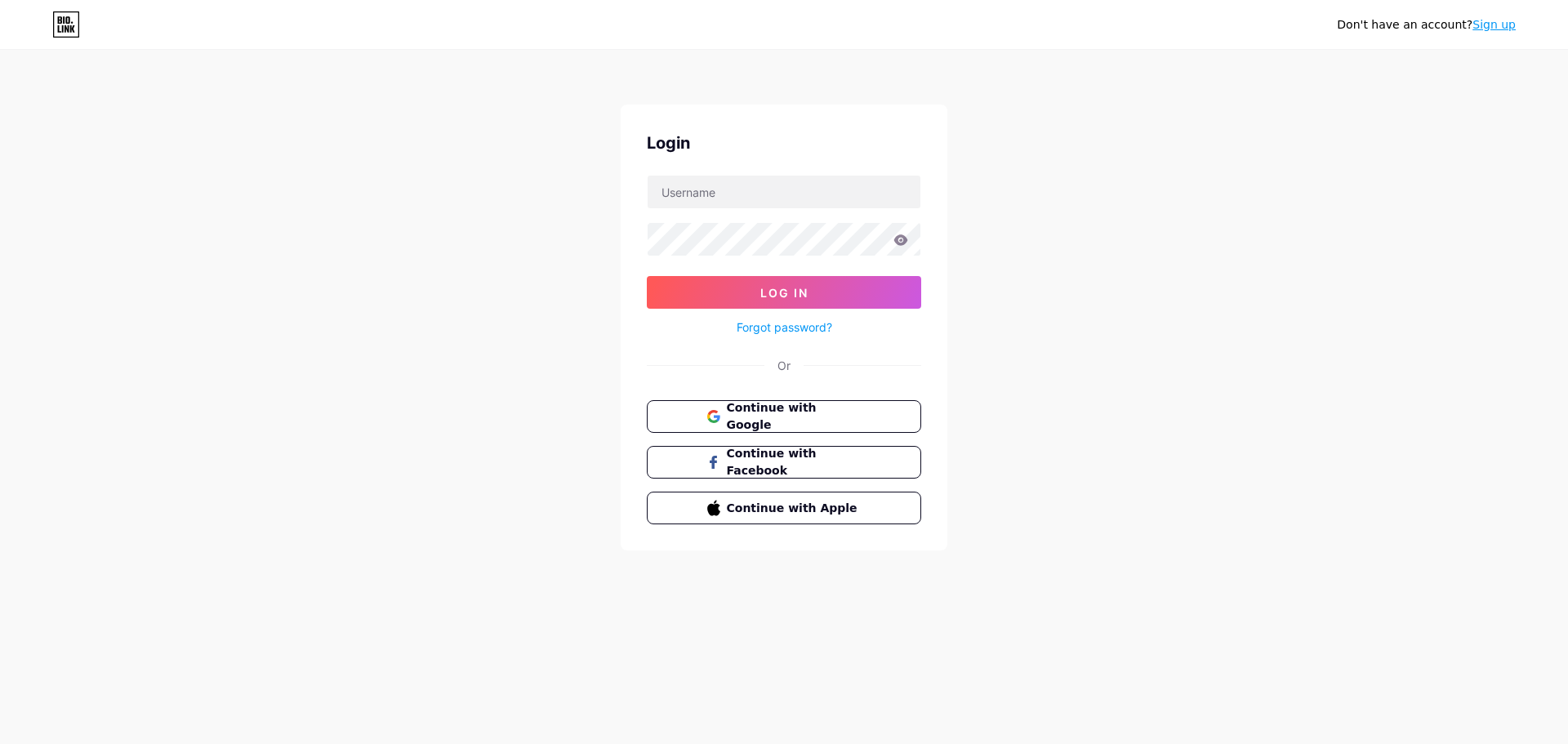
click at [1500, 29] on link "Sign up" at bounding box center [1494, 24] width 44 height 13
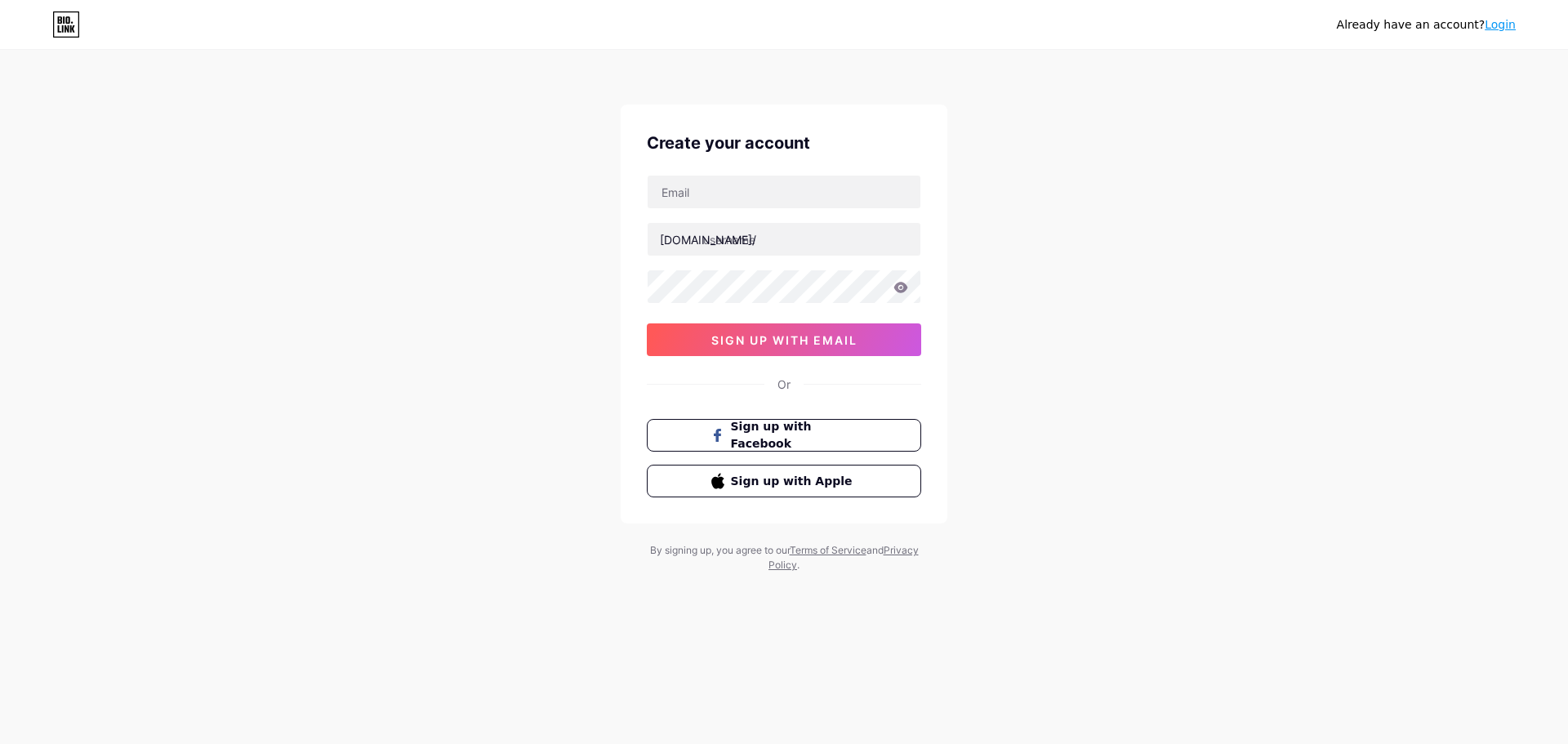
click at [68, 16] on icon at bounding box center [66, 24] width 27 height 26
